Goal: Check status: Check status

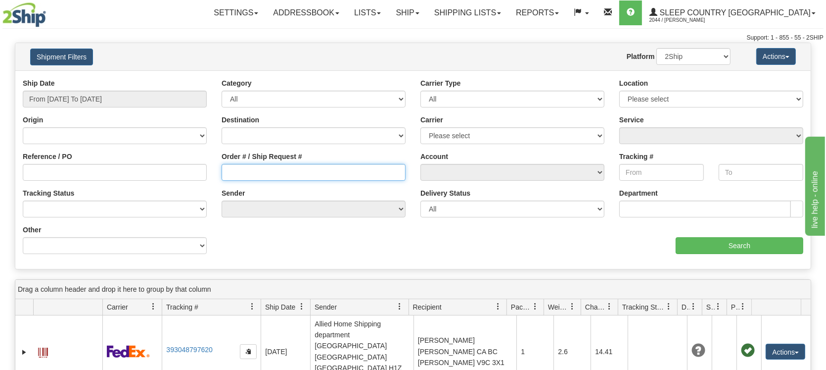
click at [253, 173] on input "Order # / Ship Request #" at bounding box center [314, 172] width 184 height 17
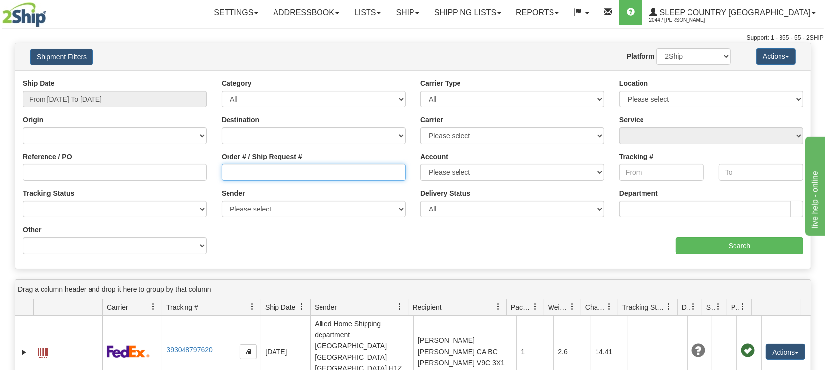
paste input "9000I074409"
type input "9000I074409"
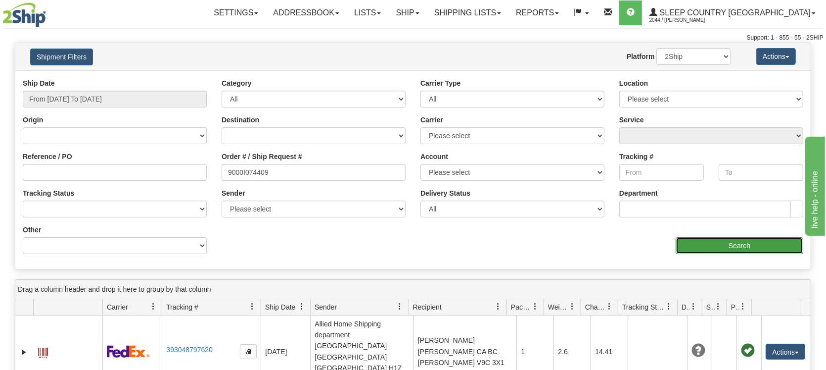
click at [716, 247] on input "Search" at bounding box center [740, 245] width 128 height 17
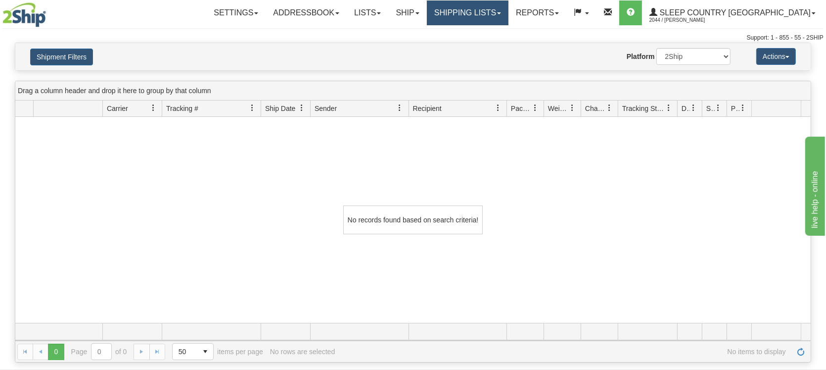
drag, startPoint x: 509, startPoint y: 13, endPoint x: 506, endPoint y: 18, distance: 6.0
click at [508, 13] on link "Shipping lists" at bounding box center [468, 12] width 82 height 25
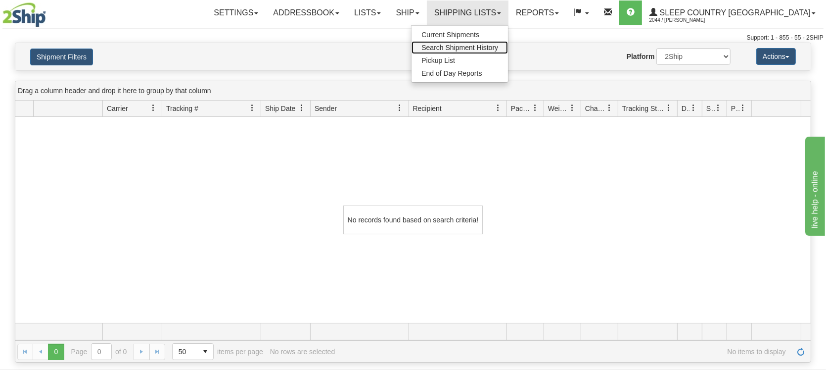
click at [496, 43] on link "Search Shipment History" at bounding box center [460, 47] width 96 height 13
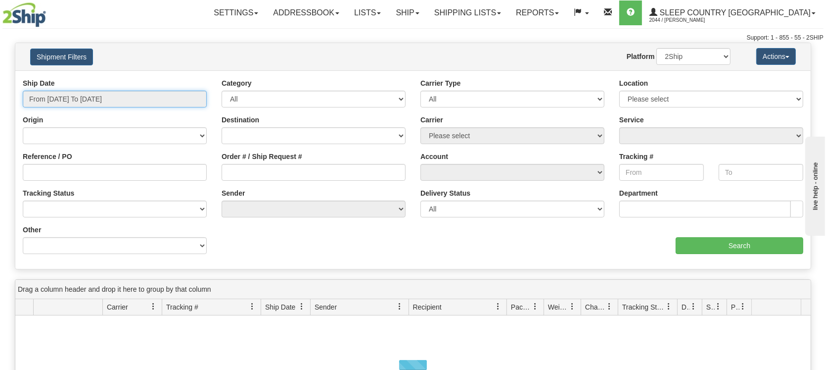
click at [131, 97] on input "From [DATE] To [DATE]" at bounding box center [115, 99] width 184 height 17
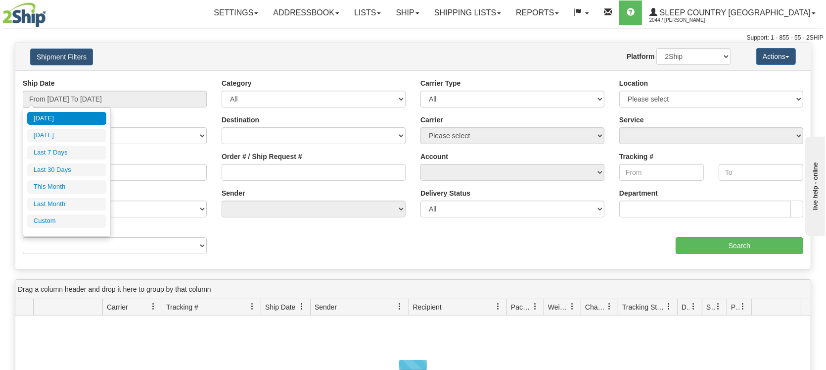
drag, startPoint x: 67, startPoint y: 167, endPoint x: 73, endPoint y: 167, distance: 6.0
click at [70, 167] on li "Last 30 Days" at bounding box center [66, 169] width 79 height 13
type input "From [DATE] To [DATE]"
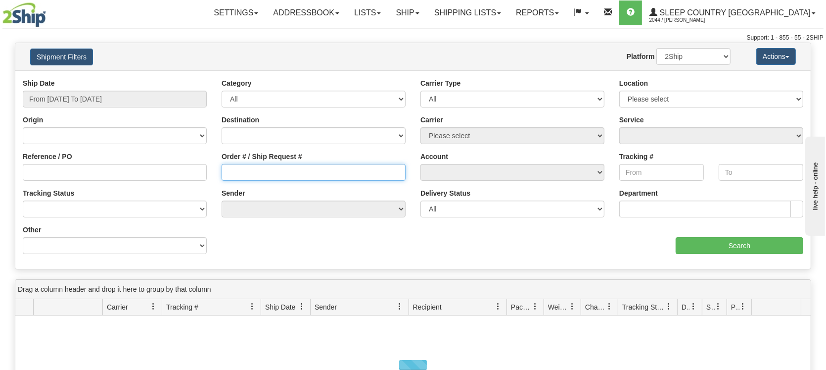
click at [244, 176] on input "Order # / Ship Request #" at bounding box center [314, 172] width 184 height 17
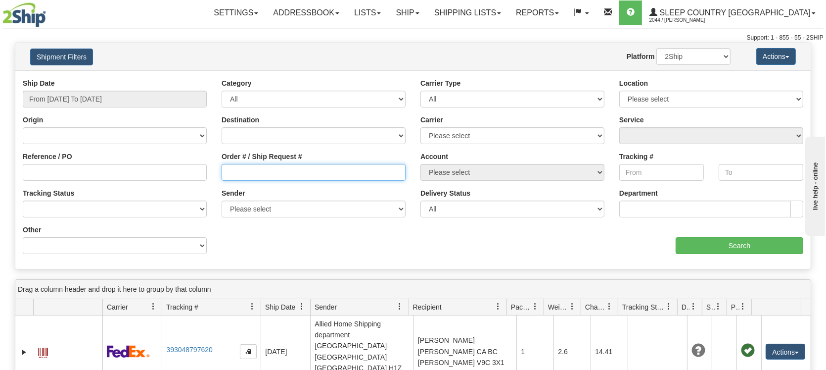
paste input "9000I074409"
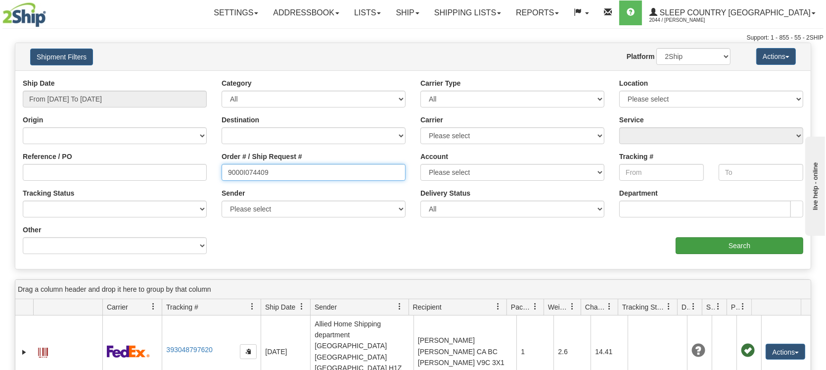
type input "9000I074409"
click at [695, 245] on input "Search" at bounding box center [740, 245] width 128 height 17
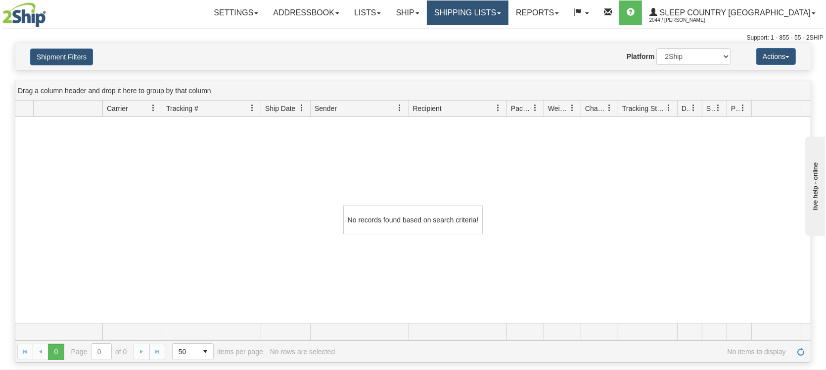
drag, startPoint x: 524, startPoint y: 10, endPoint x: 523, endPoint y: 37, distance: 27.3
click at [509, 10] on link "Shipping lists" at bounding box center [468, 12] width 82 height 25
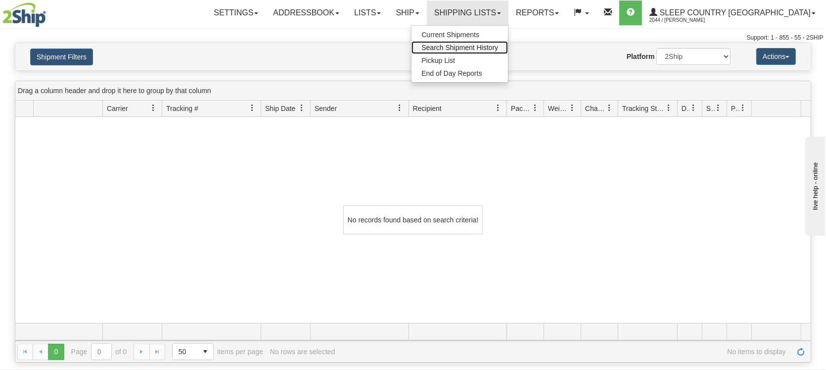
click at [498, 47] on span "Search Shipment History" at bounding box center [460, 48] width 77 height 8
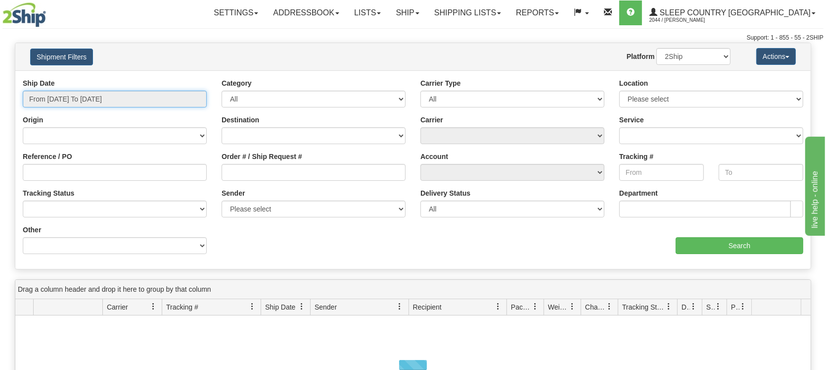
click at [95, 99] on input "From [DATE] To [DATE]" at bounding box center [115, 99] width 184 height 17
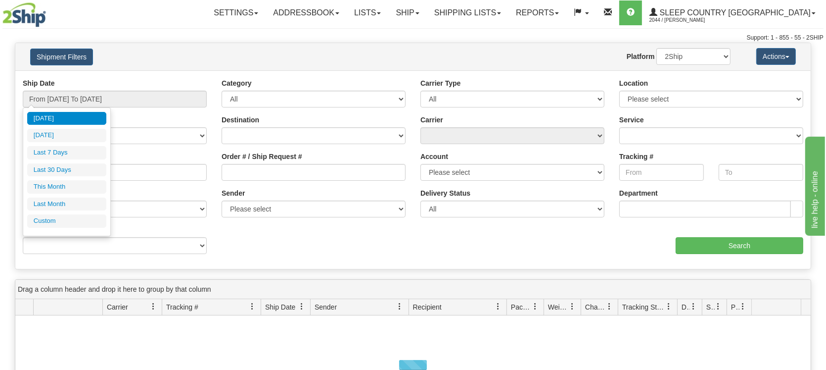
drag, startPoint x: 48, startPoint y: 175, endPoint x: 53, endPoint y: 175, distance: 5.0
click at [51, 175] on li "Last 30 Days" at bounding box center [66, 169] width 79 height 13
type input "From [DATE] To [DATE]"
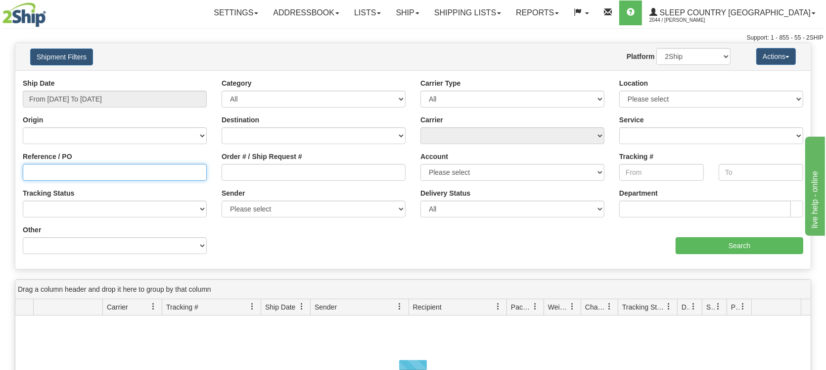
drag, startPoint x: 61, startPoint y: 179, endPoint x: 60, endPoint y: 173, distance: 6.0
click at [60, 178] on input "Reference / PO" at bounding box center [115, 172] width 184 height 17
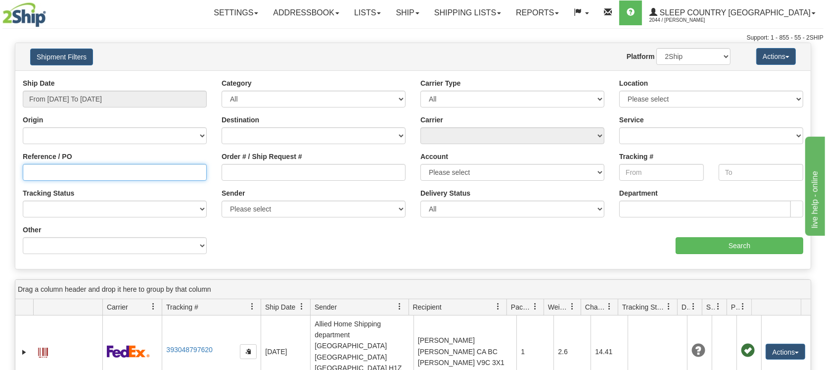
click at [60, 173] on input "Reference / PO" at bounding box center [115, 172] width 184 height 17
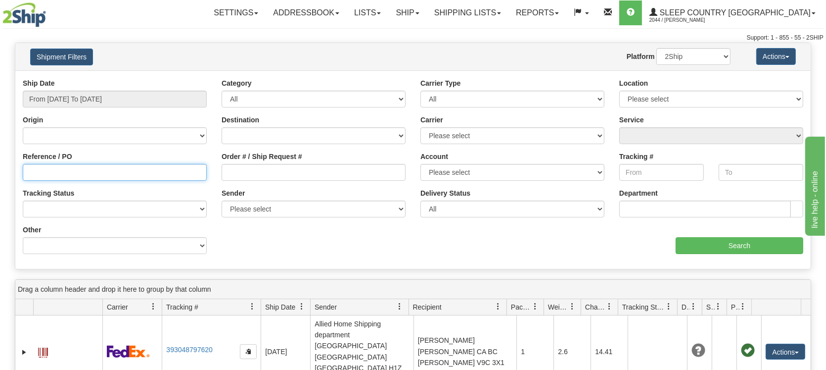
type input "4"
type input "1056925"
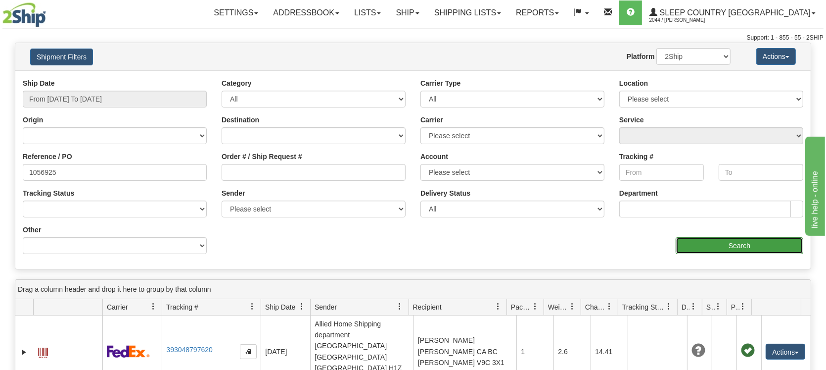
click at [712, 243] on input "Search" at bounding box center [740, 245] width 128 height 17
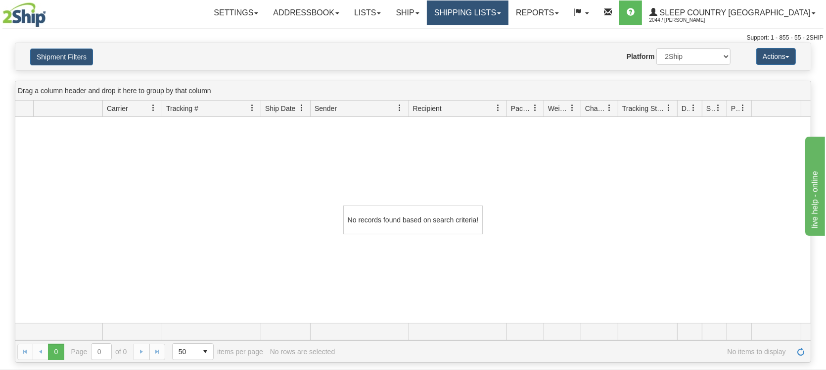
drag, startPoint x: 504, startPoint y: 6, endPoint x: 499, endPoint y: 15, distance: 10.6
click at [504, 6] on link "Shipping lists" at bounding box center [468, 12] width 82 height 25
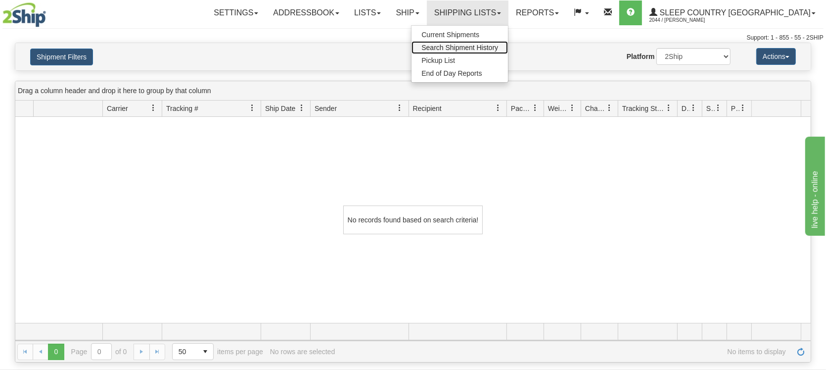
click at [479, 48] on span "Search Shipment History" at bounding box center [460, 48] width 77 height 8
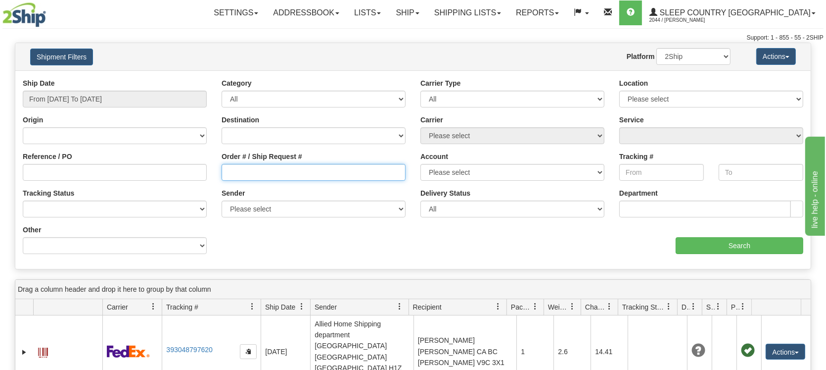
click at [253, 168] on input "Order # / Ship Request #" at bounding box center [314, 172] width 184 height 17
paste input "9000H951913"
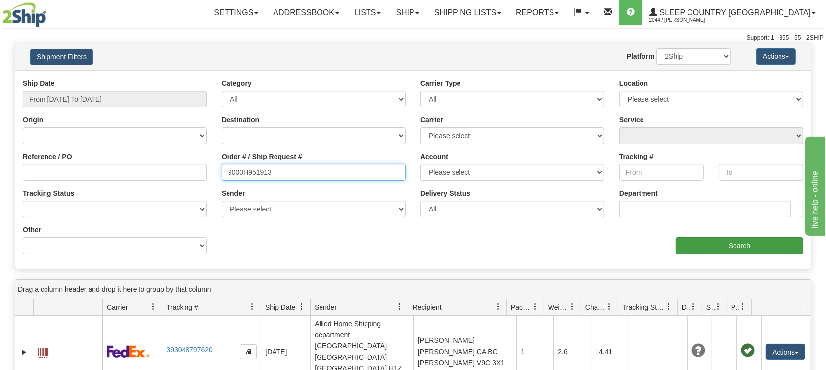
type input "9000H951913"
click at [720, 240] on input "Search" at bounding box center [740, 245] width 128 height 17
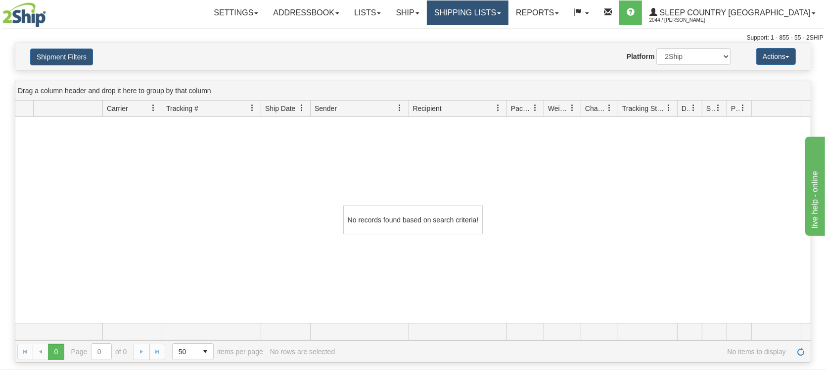
click at [509, 10] on link "Shipping lists" at bounding box center [468, 12] width 82 height 25
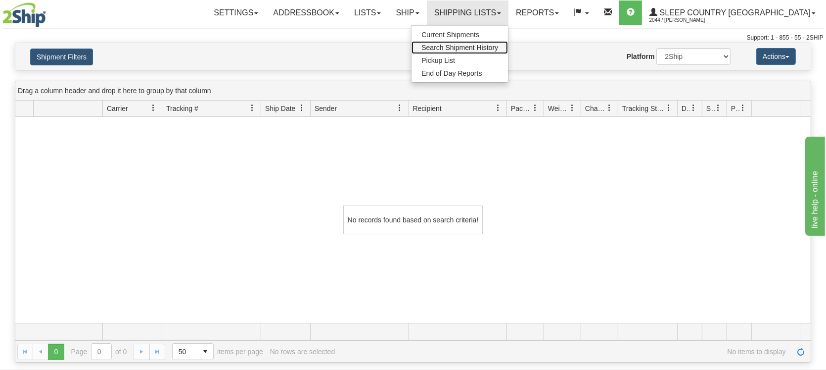
click at [498, 50] on span "Search Shipment History" at bounding box center [460, 48] width 77 height 8
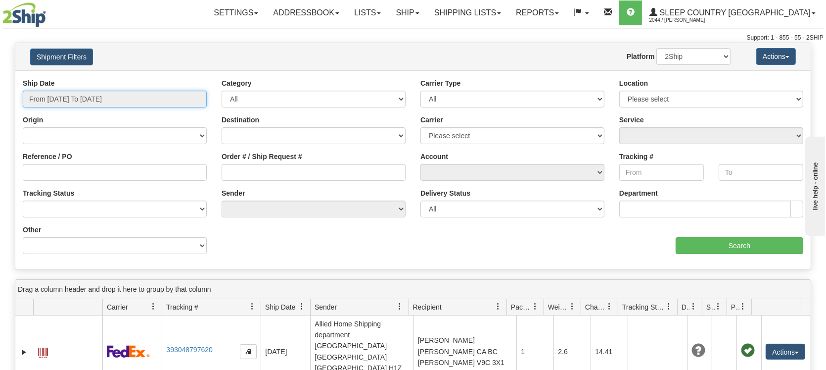
drag, startPoint x: 95, startPoint y: 96, endPoint x: 90, endPoint y: 112, distance: 17.2
click at [95, 96] on input "From [DATE] To [DATE]" at bounding box center [115, 99] width 184 height 17
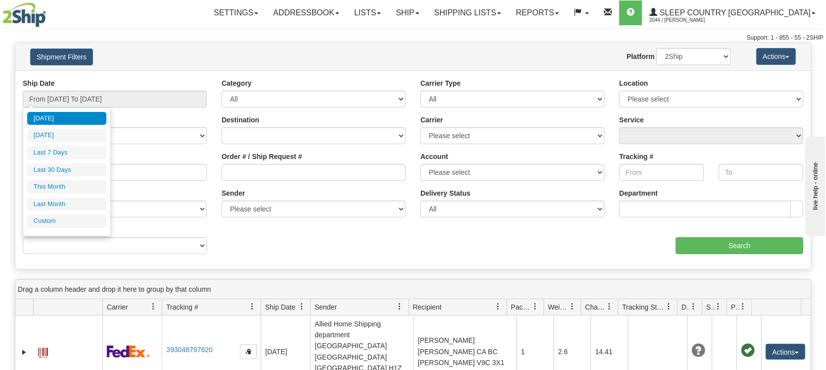
click at [72, 170] on li "Last 30 Days" at bounding box center [66, 169] width 79 height 13
type input "From [DATE] To [DATE]"
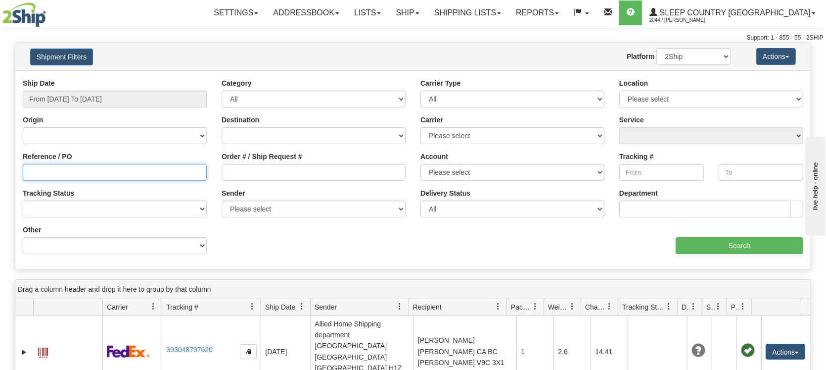
click at [32, 171] on input "Reference / PO" at bounding box center [115, 172] width 184 height 17
type input "7"
type input "1050689"
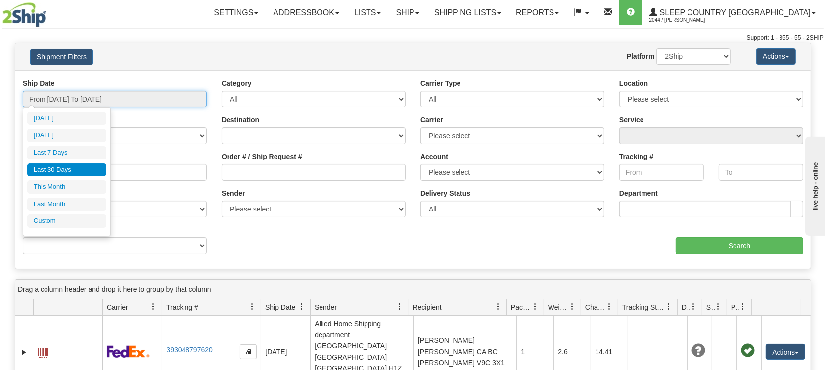
click at [137, 99] on input "From [DATE] To [DATE]" at bounding box center [115, 99] width 184 height 17
click at [56, 166] on li "Last 30 Days" at bounding box center [66, 169] width 79 height 13
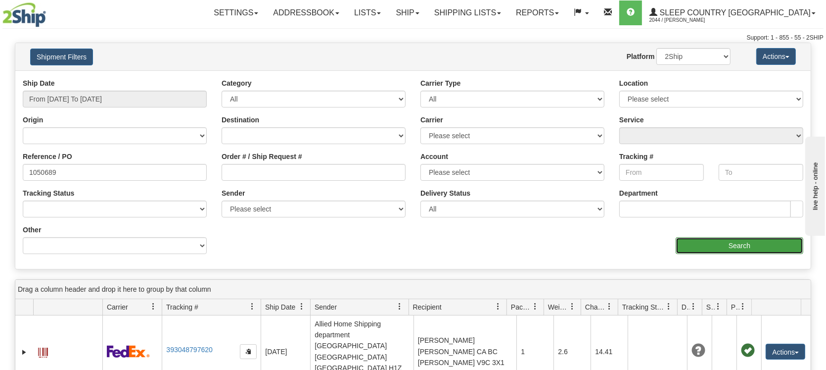
click at [739, 251] on input "Search" at bounding box center [740, 245] width 128 height 17
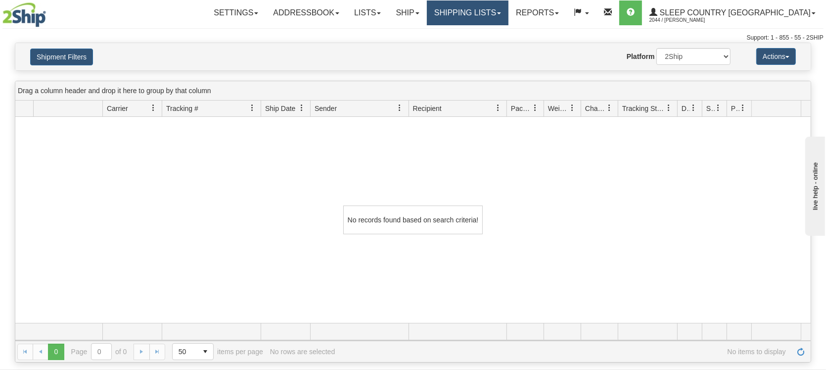
drag, startPoint x: 504, startPoint y: 9, endPoint x: 505, endPoint y: 32, distance: 22.8
click at [504, 10] on link "Shipping lists" at bounding box center [468, 12] width 82 height 25
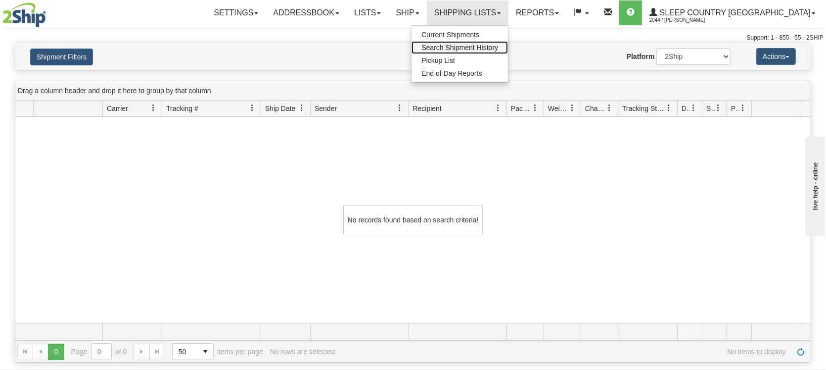
click at [498, 46] on span "Search Shipment History" at bounding box center [460, 48] width 77 height 8
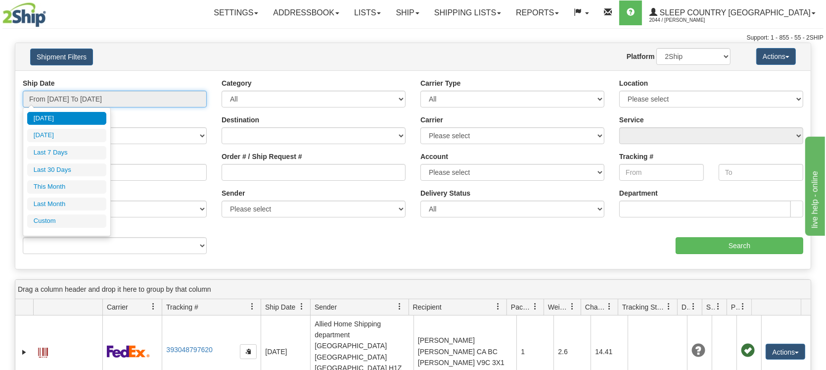
click at [103, 100] on input "From [DATE] To [DATE]" at bounding box center [115, 99] width 184 height 17
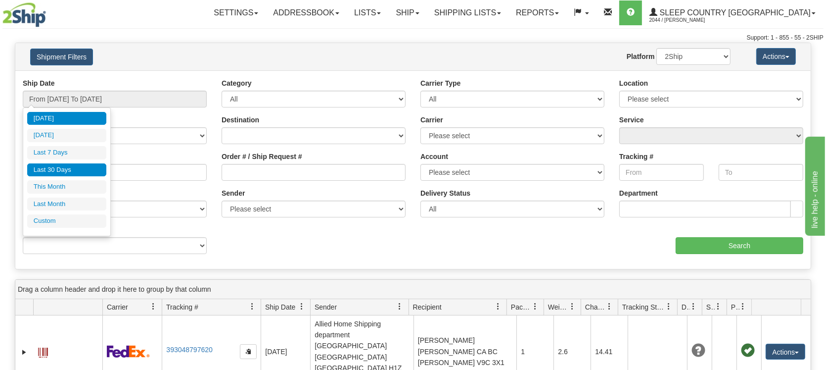
click at [72, 172] on li "Last 30 Days" at bounding box center [66, 169] width 79 height 13
type input "From [DATE] To [DATE]"
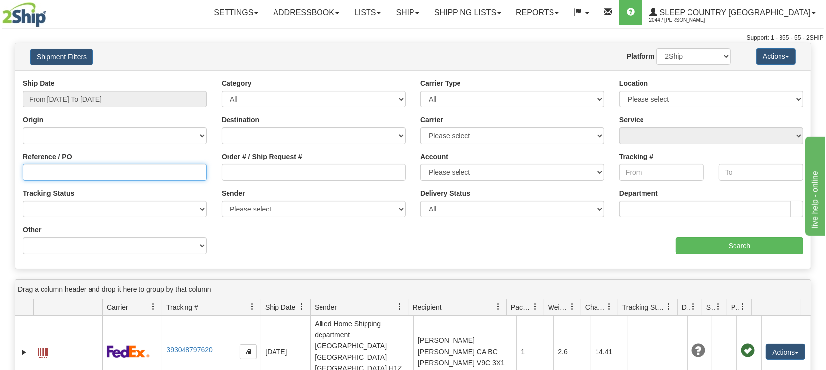
click at [87, 170] on input "Reference / PO" at bounding box center [115, 172] width 184 height 17
paste input "9000H951913"
type input "9000H951913"
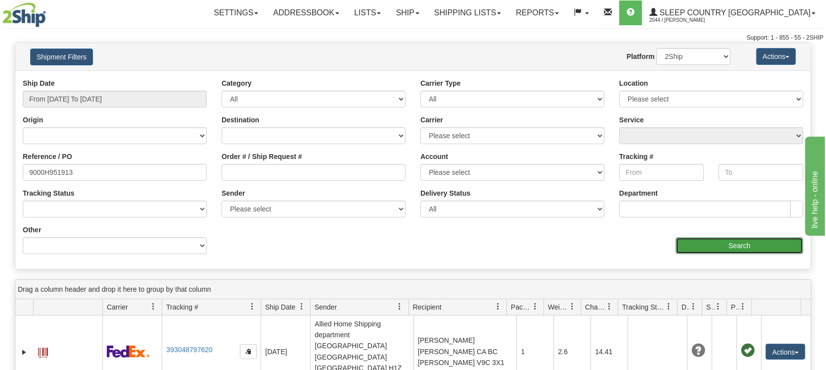
click at [731, 243] on input "Search" at bounding box center [740, 245] width 128 height 17
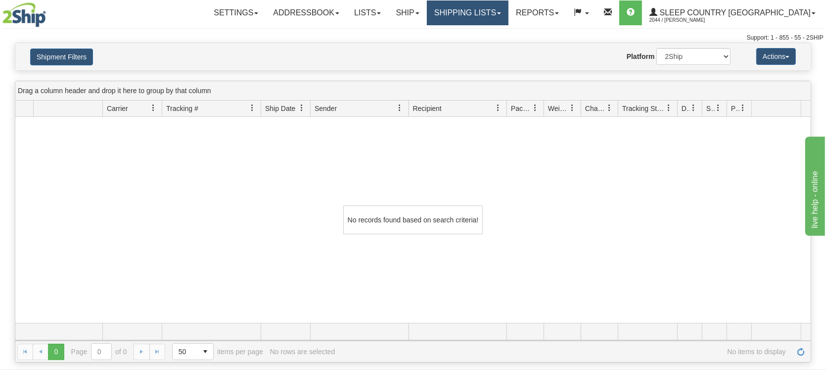
drag, startPoint x: 525, startPoint y: 19, endPoint x: 501, endPoint y: 60, distance: 47.3
click at [509, 20] on link "Shipping lists" at bounding box center [468, 12] width 82 height 25
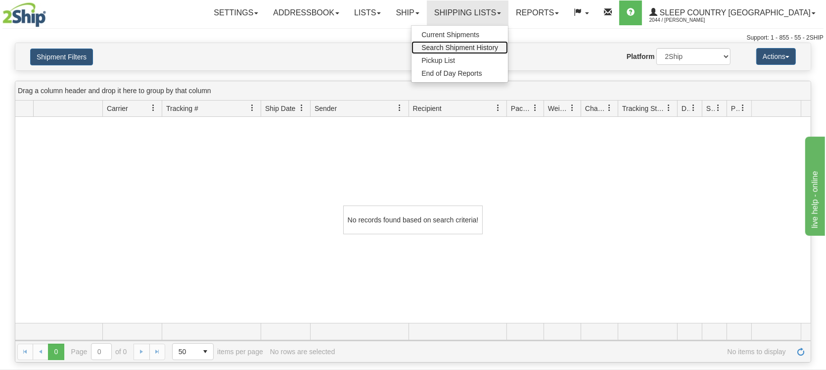
drag, startPoint x: 508, startPoint y: 46, endPoint x: 502, endPoint y: 48, distance: 6.3
click at [498, 46] on span "Search Shipment History" at bounding box center [460, 48] width 77 height 8
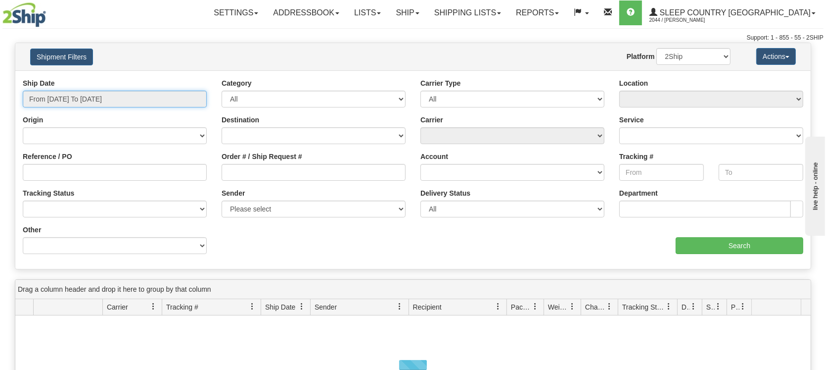
drag, startPoint x: 112, startPoint y: 93, endPoint x: 109, endPoint y: 99, distance: 7.1
click at [111, 93] on input "From [DATE] To [DATE]" at bounding box center [115, 99] width 184 height 17
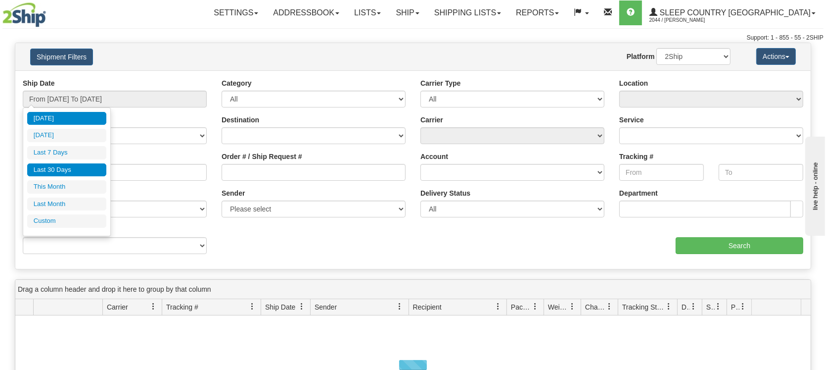
click at [80, 171] on li "Last 30 Days" at bounding box center [66, 169] width 79 height 13
type input "From [DATE] To [DATE]"
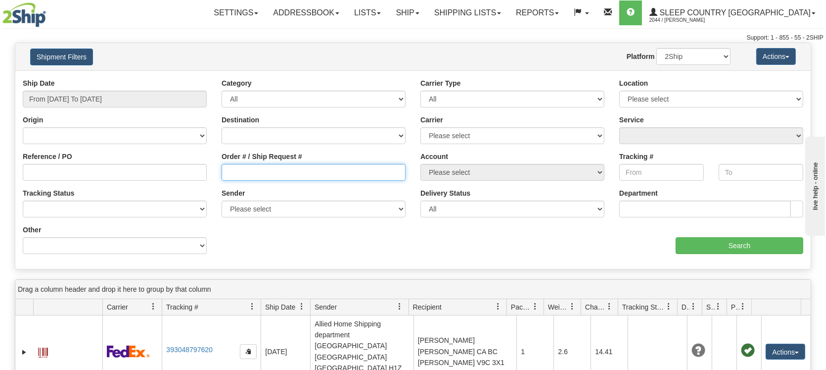
click at [237, 171] on input "Order # / Ship Request #" at bounding box center [314, 172] width 184 height 17
paste input "9000H951913"
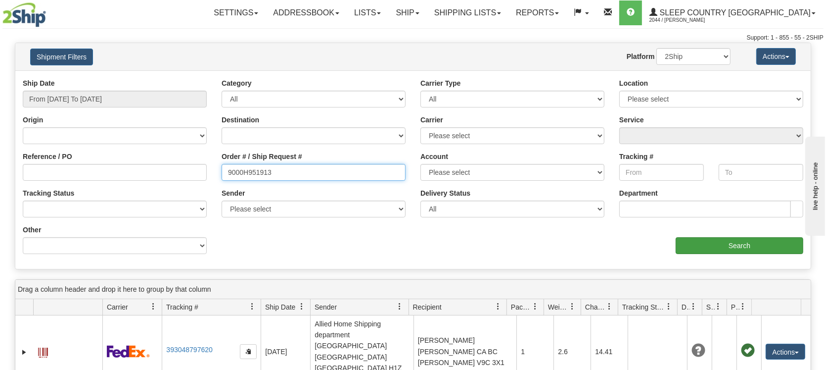
type input "9000H951913"
click at [750, 238] on input "Search" at bounding box center [740, 245] width 128 height 17
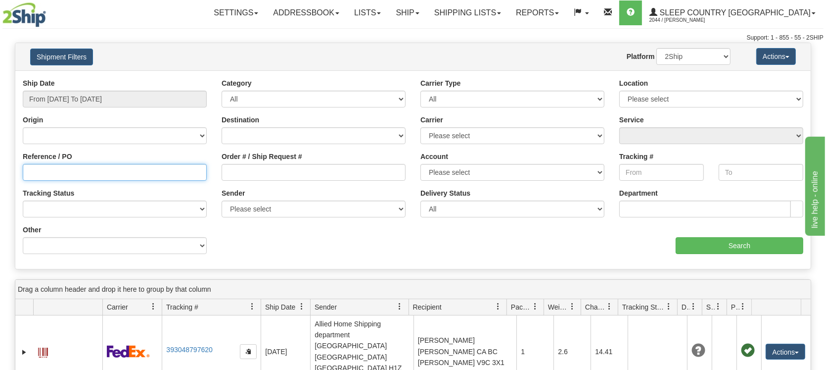
click at [66, 172] on input "Reference / PO" at bounding box center [115, 172] width 184 height 17
paste input "1056901"
type input "1056901"
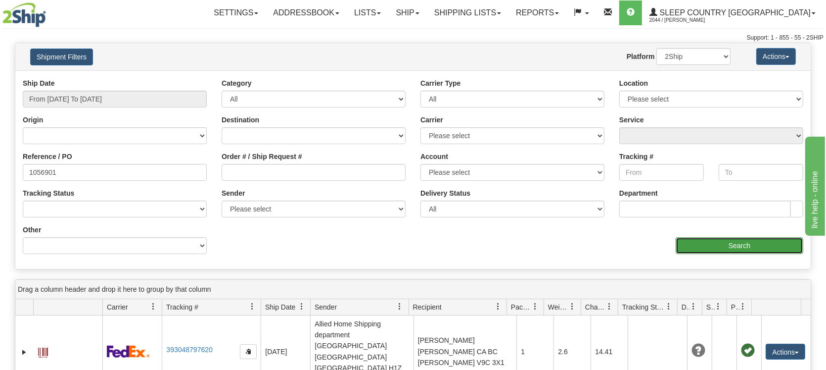
click at [717, 241] on input "Search" at bounding box center [740, 245] width 128 height 17
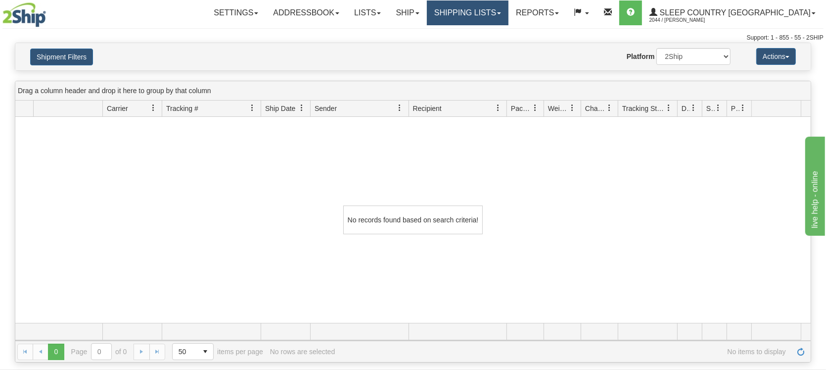
click at [499, 17] on link "Shipping lists" at bounding box center [468, 12] width 82 height 25
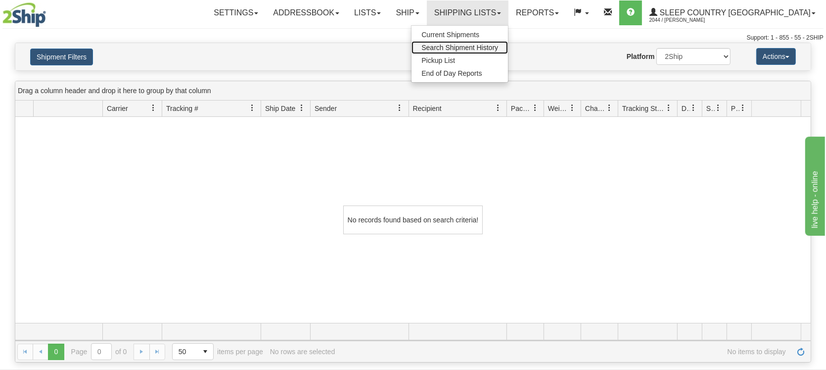
click at [498, 46] on span "Search Shipment History" at bounding box center [460, 48] width 77 height 8
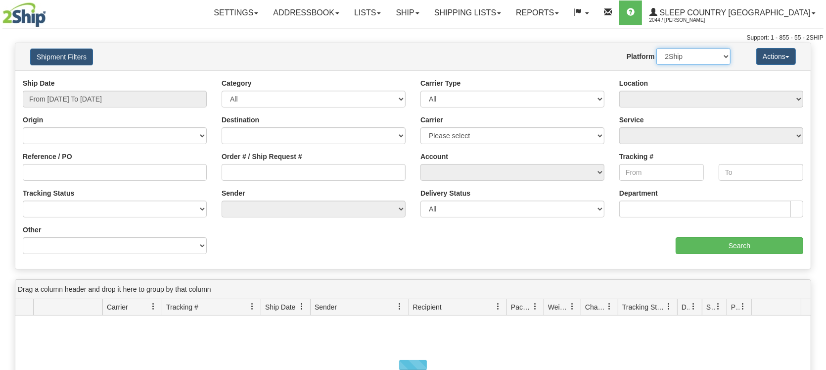
drag, startPoint x: 0, startPoint y: 0, endPoint x: 720, endPoint y: 59, distance: 722.9
click at [720, 59] on select "2Ship Imported" at bounding box center [694, 56] width 74 height 17
select select "1"
click at [657, 48] on select "2Ship Imported" at bounding box center [694, 56] width 74 height 17
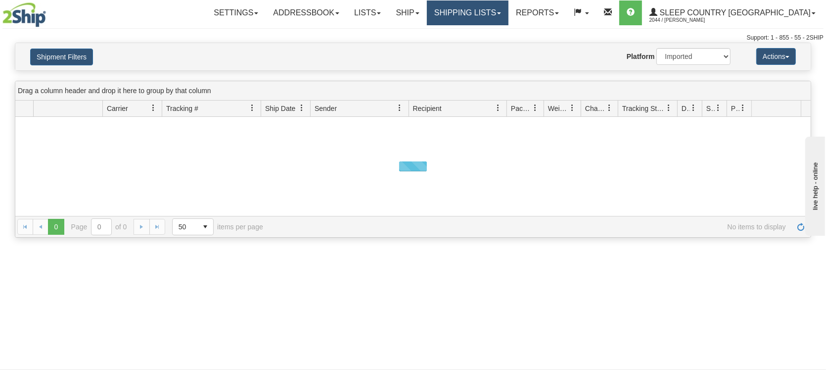
click at [493, 17] on link "Shipping lists" at bounding box center [468, 12] width 82 height 25
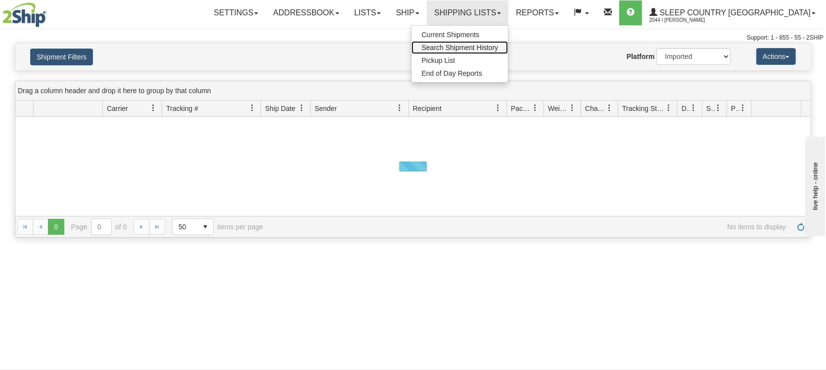
click at [493, 48] on span "Search Shipment History" at bounding box center [460, 48] width 77 height 8
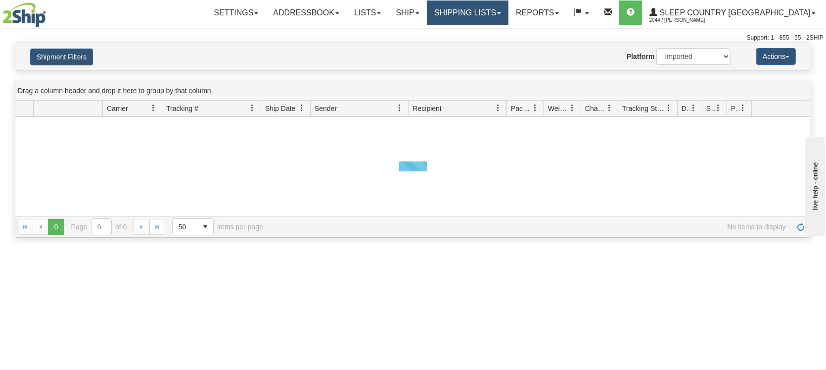
drag, startPoint x: 504, startPoint y: 10, endPoint x: 494, endPoint y: 18, distance: 12.3
click at [504, 10] on link "Shipping lists" at bounding box center [468, 12] width 82 height 25
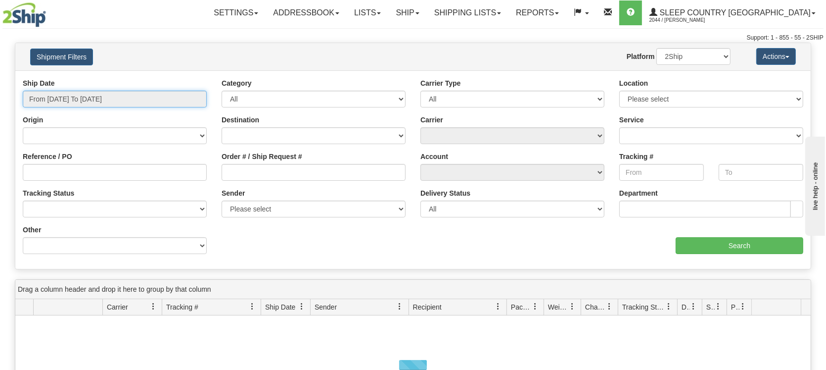
click at [83, 96] on input "From [DATE] To [DATE]" at bounding box center [115, 99] width 184 height 17
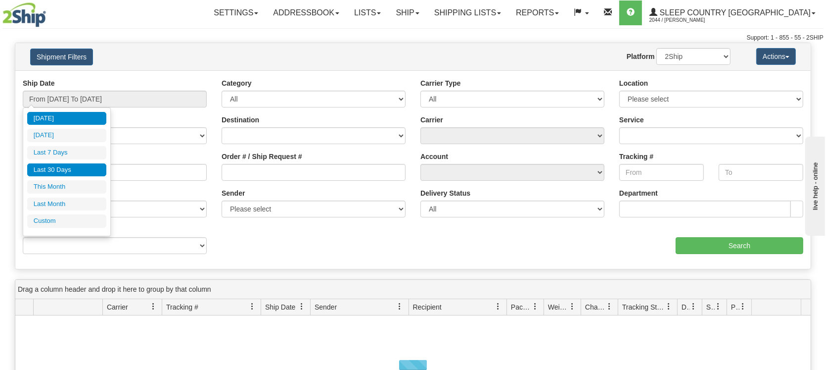
click at [57, 172] on li "Last 30 Days" at bounding box center [66, 169] width 79 height 13
type input "From [DATE] To [DATE]"
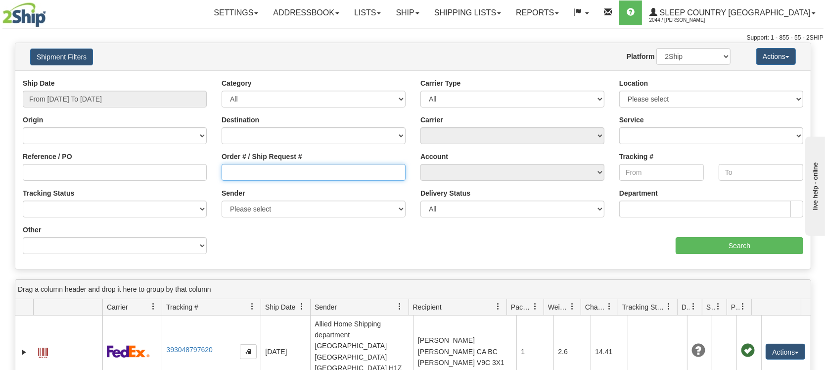
click at [253, 172] on input "Order # / Ship Request #" at bounding box center [314, 172] width 184 height 17
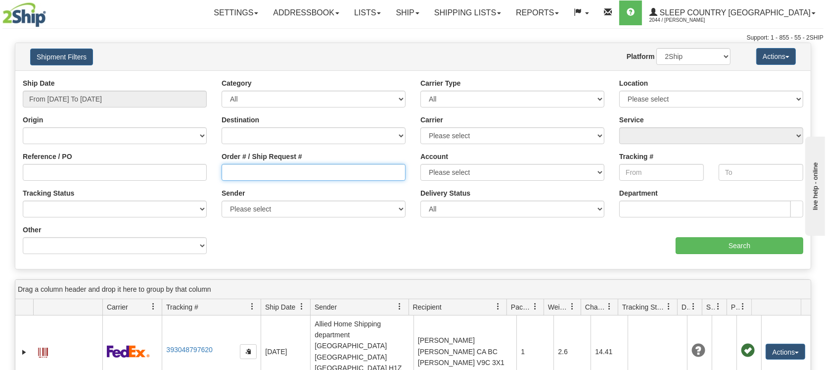
paste input "1056901"
type input "1056901"
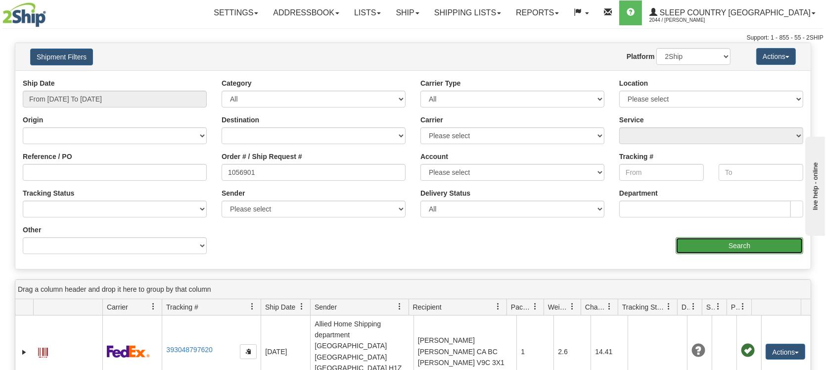
click at [703, 244] on input "Search" at bounding box center [740, 245] width 128 height 17
